Goal: Information Seeking & Learning: Learn about a topic

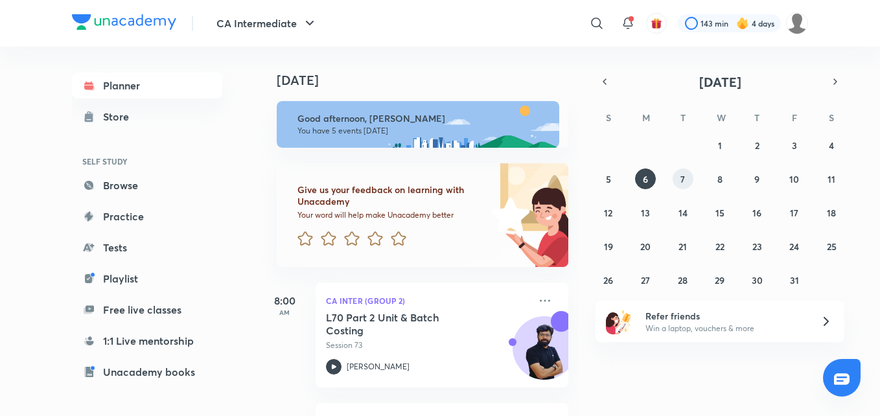
click at [679, 177] on button "7" at bounding box center [682, 178] width 21 height 21
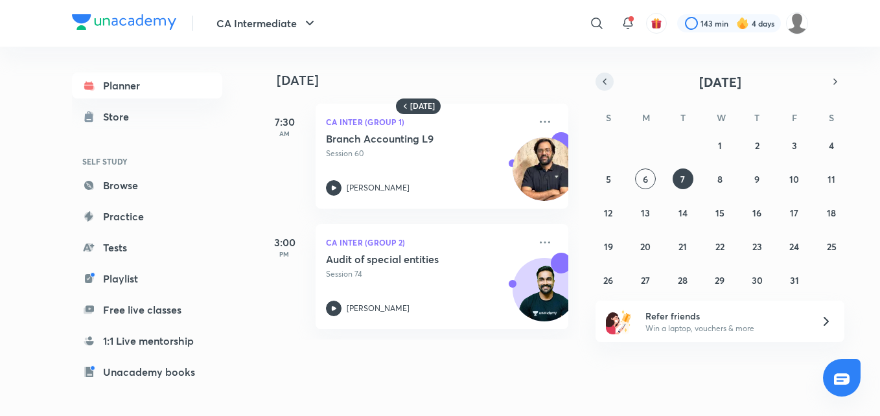
click at [601, 85] on icon "button" at bounding box center [604, 82] width 10 height 12
click at [835, 84] on icon "button" at bounding box center [835, 82] width 10 height 12
click at [720, 149] on abbr "1" at bounding box center [720, 145] width 4 height 12
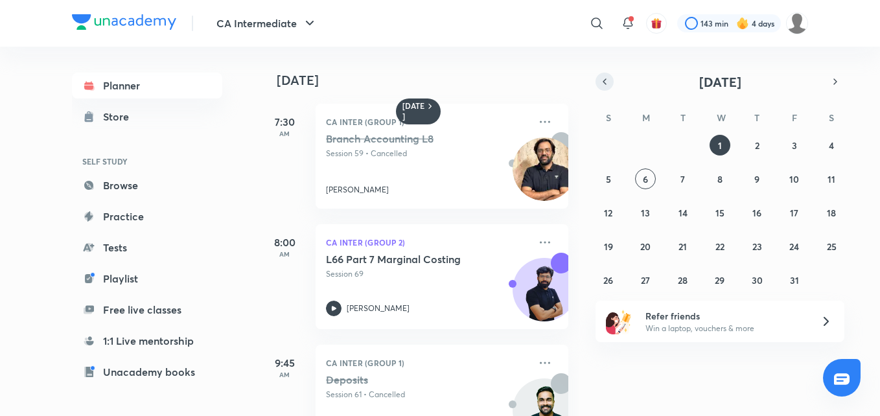
click at [597, 77] on button "button" at bounding box center [604, 82] width 18 height 18
click at [833, 246] on abbr "27" at bounding box center [830, 246] width 9 height 12
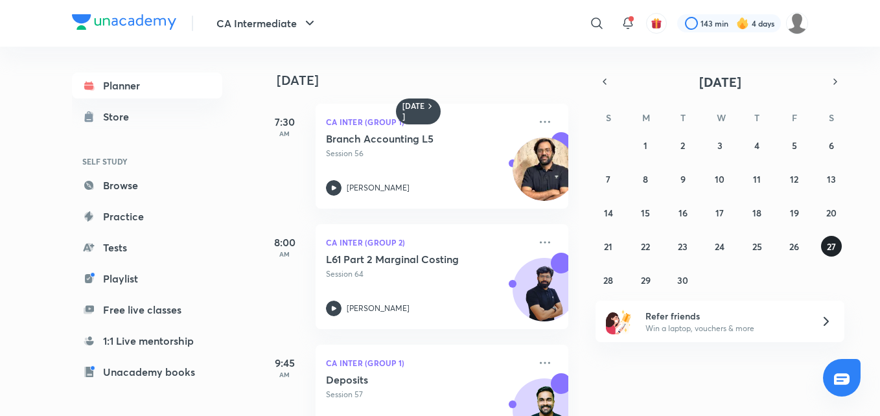
click at [833, 246] on abbr "27" at bounding box center [830, 246] width 9 height 12
click at [335, 187] on icon at bounding box center [334, 188] width 16 height 16
